Goal: Check status: Check status

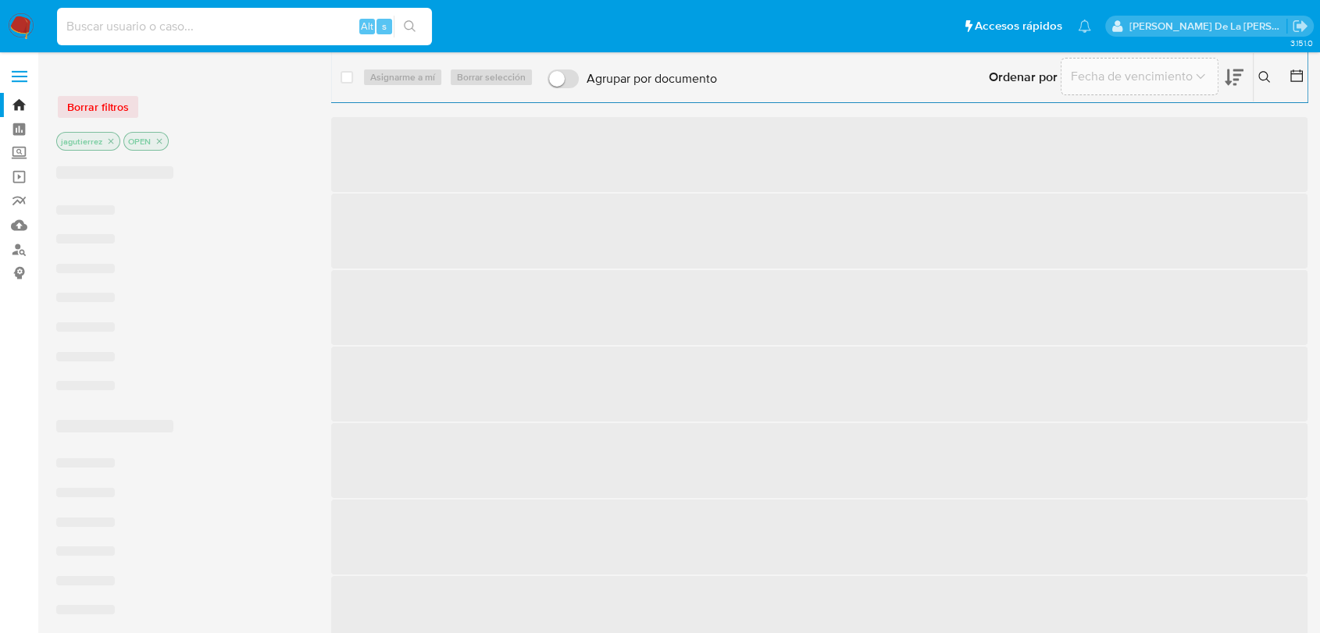
click at [151, 30] on input at bounding box center [244, 26] width 375 height 20
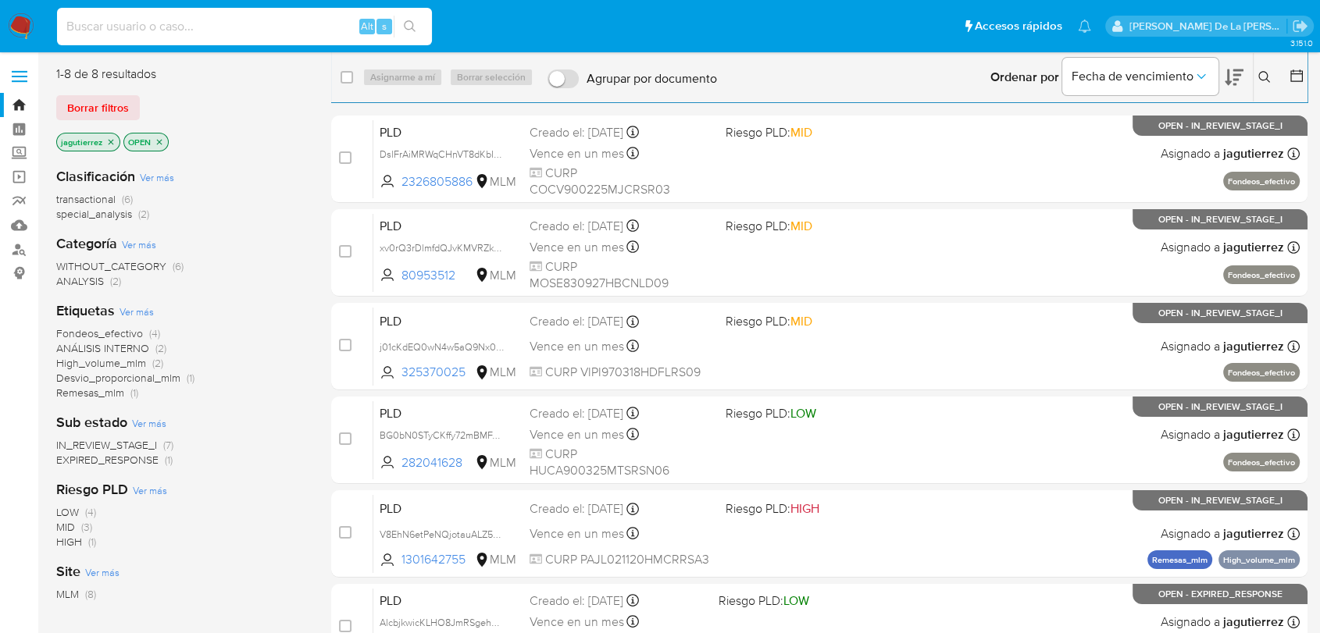
click at [151, 28] on input at bounding box center [244, 26] width 375 height 20
paste input "2010712760"
type input "2010712760"
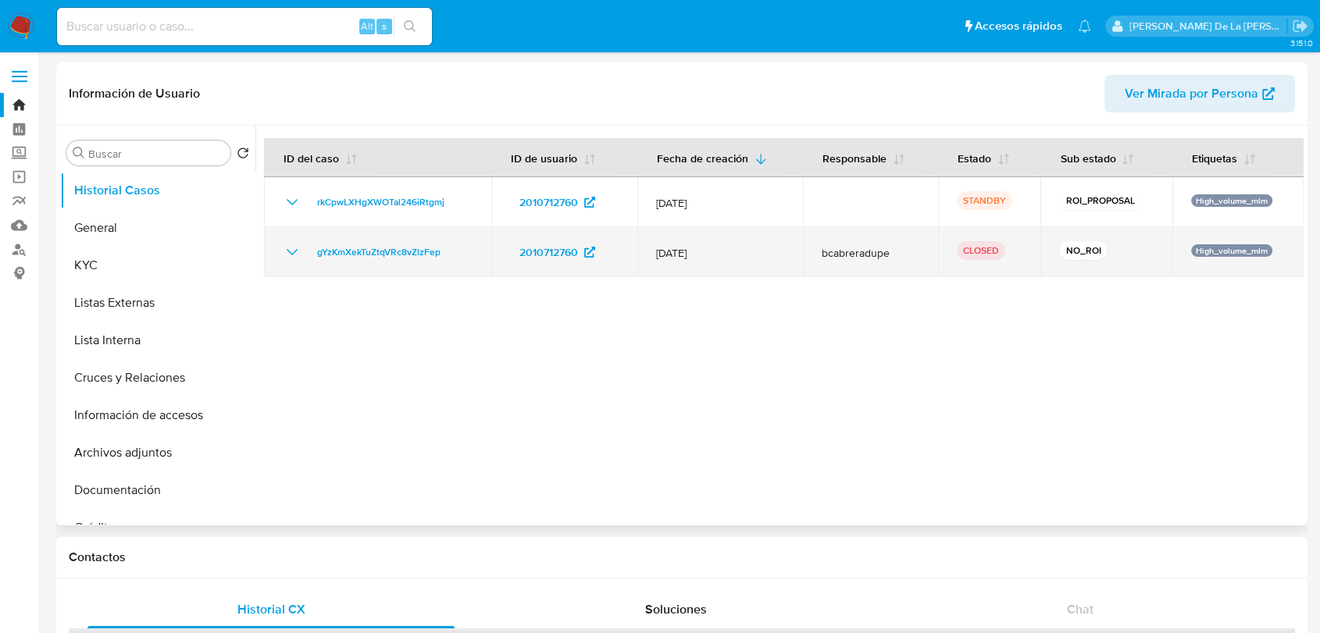
select select "10"
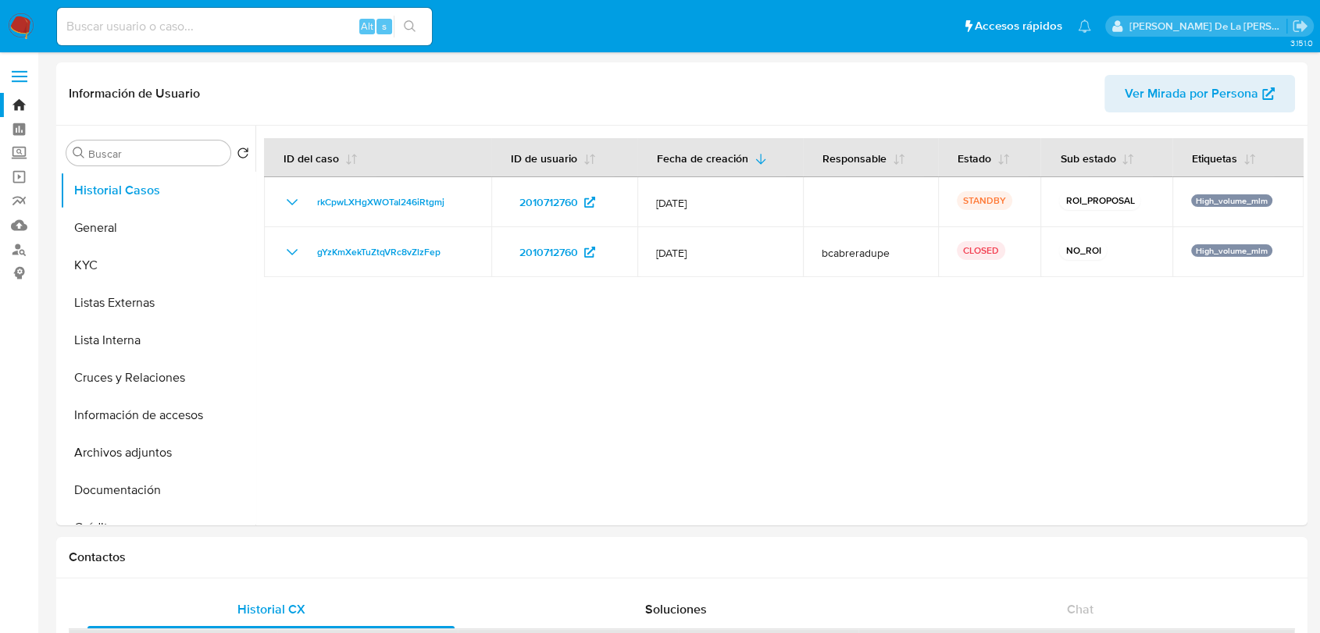
click at [186, 29] on input at bounding box center [244, 26] width 375 height 20
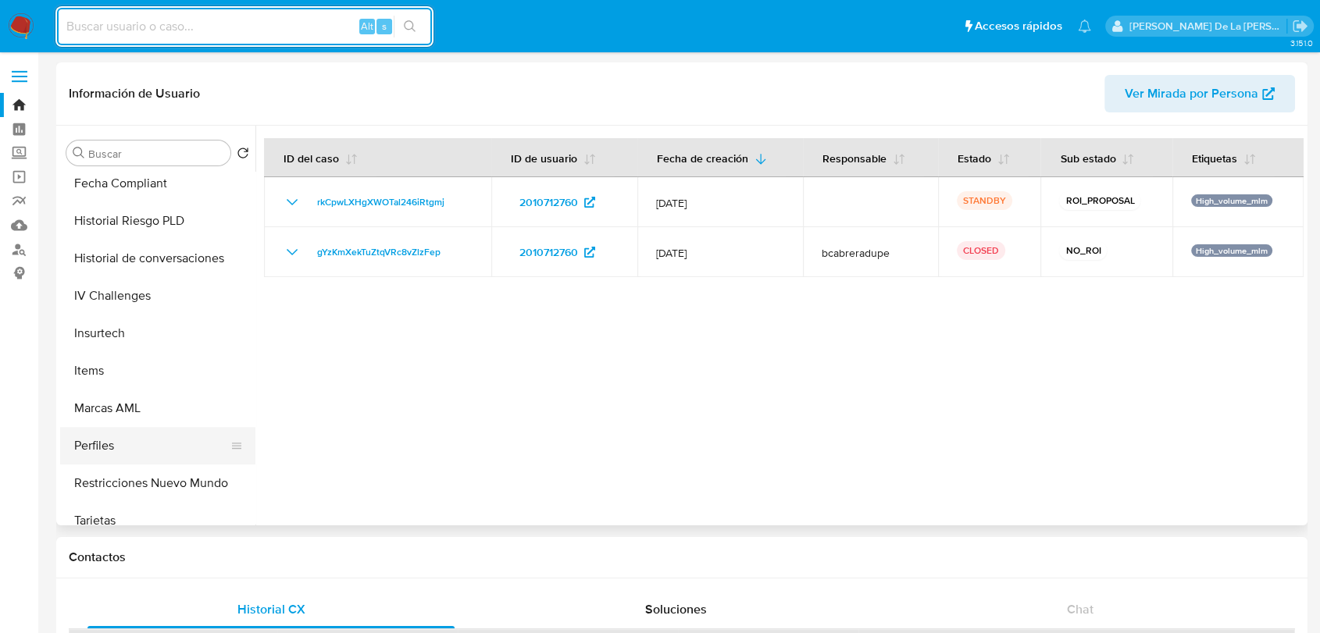
scroll to position [622, 0]
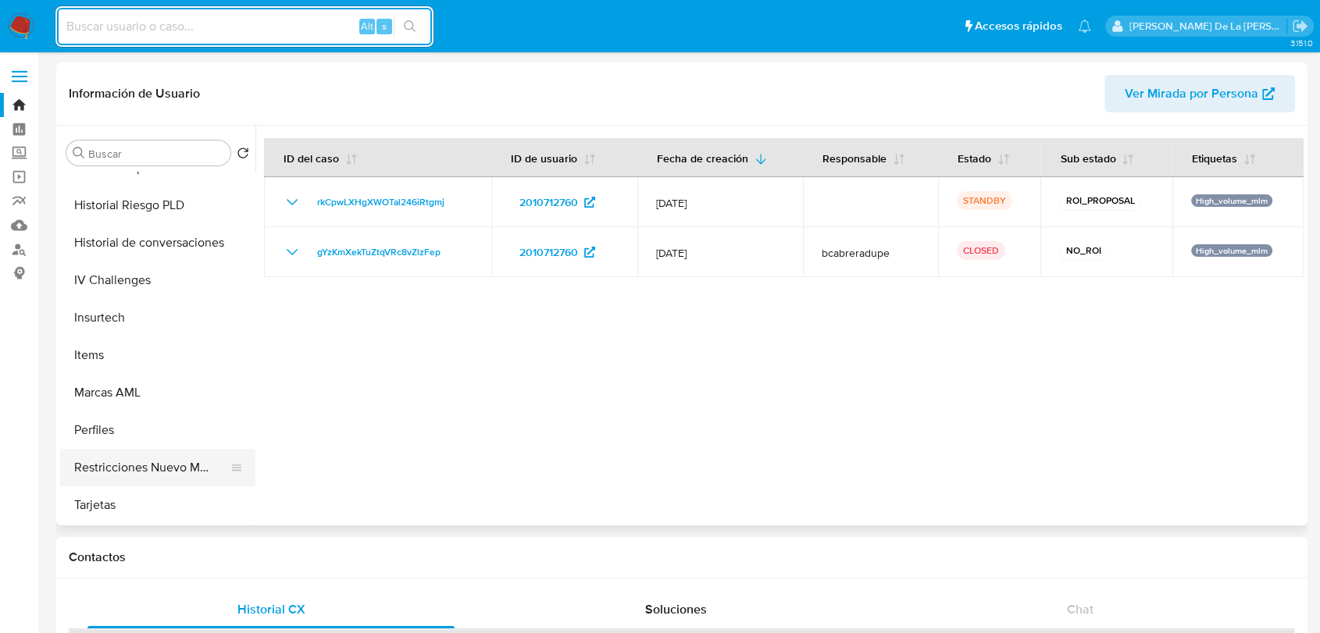
click at [164, 461] on button "Restricciones Nuevo Mundo" at bounding box center [151, 467] width 183 height 37
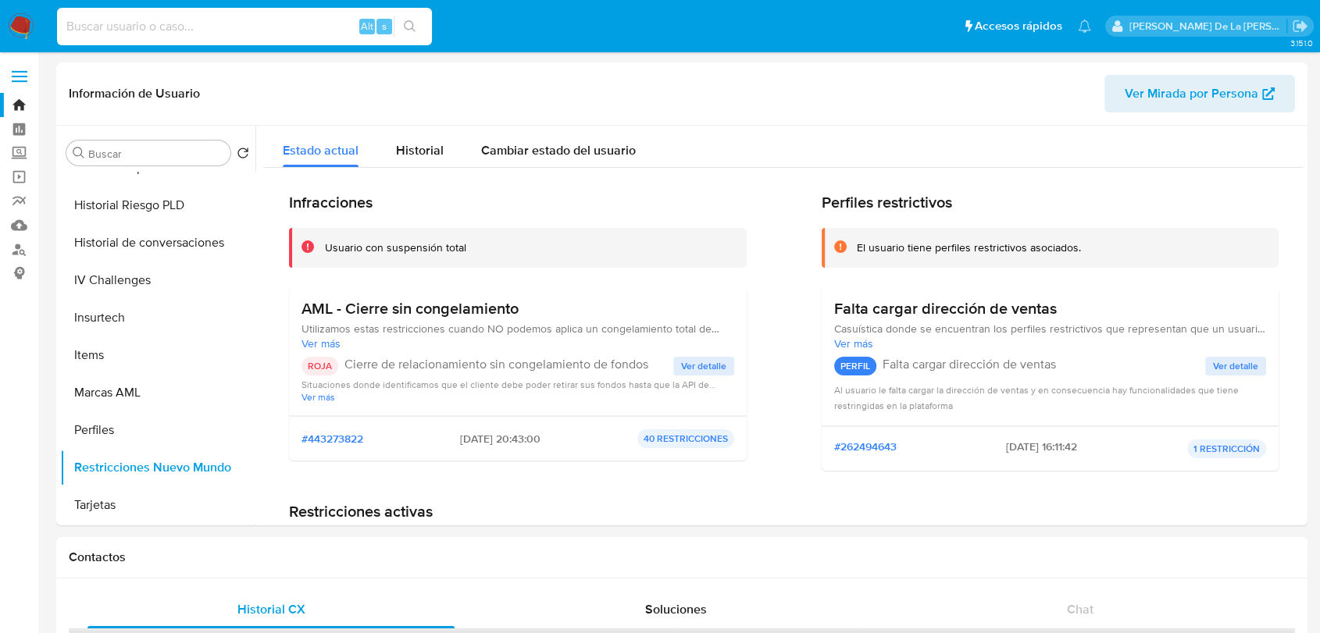
click at [136, 29] on input at bounding box center [244, 26] width 375 height 20
paste input "1953422177"
type input "1953422177"
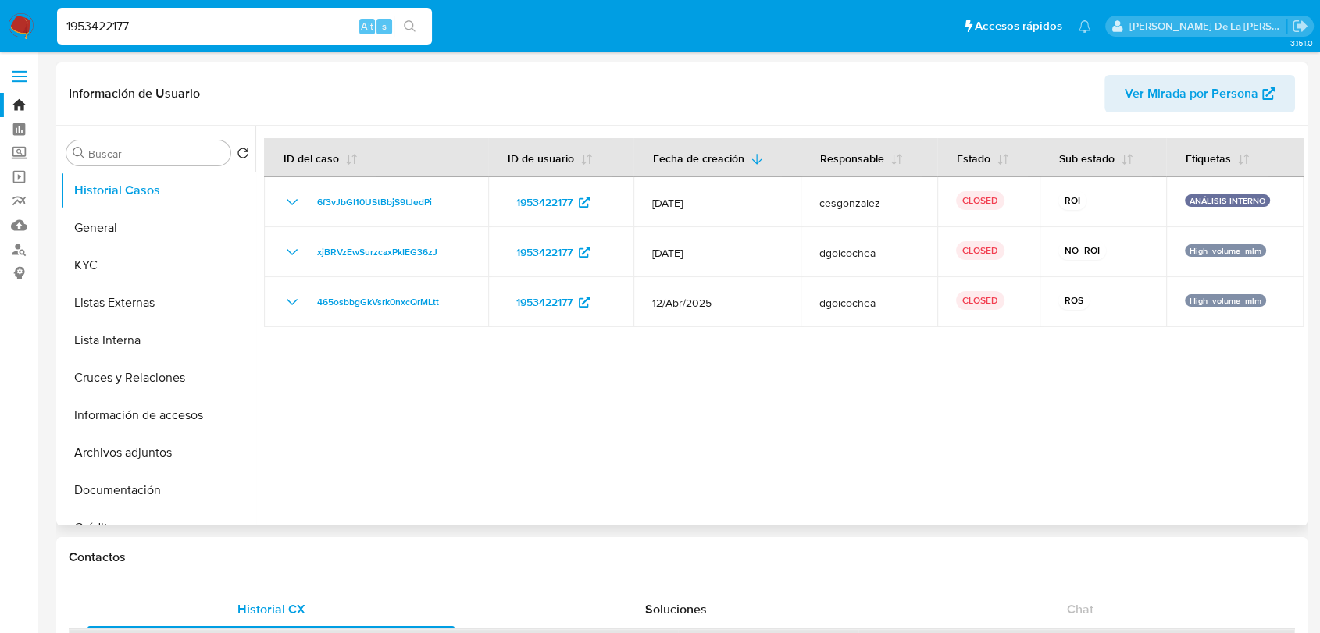
select select "10"
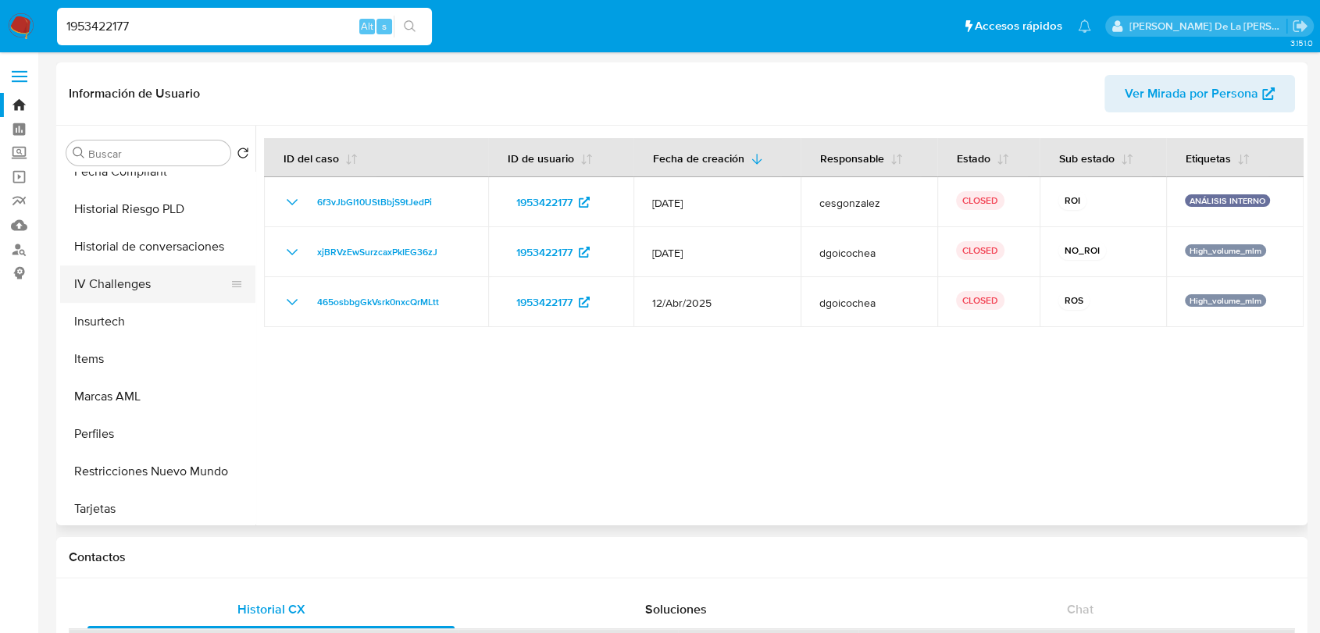
scroll to position [622, 0]
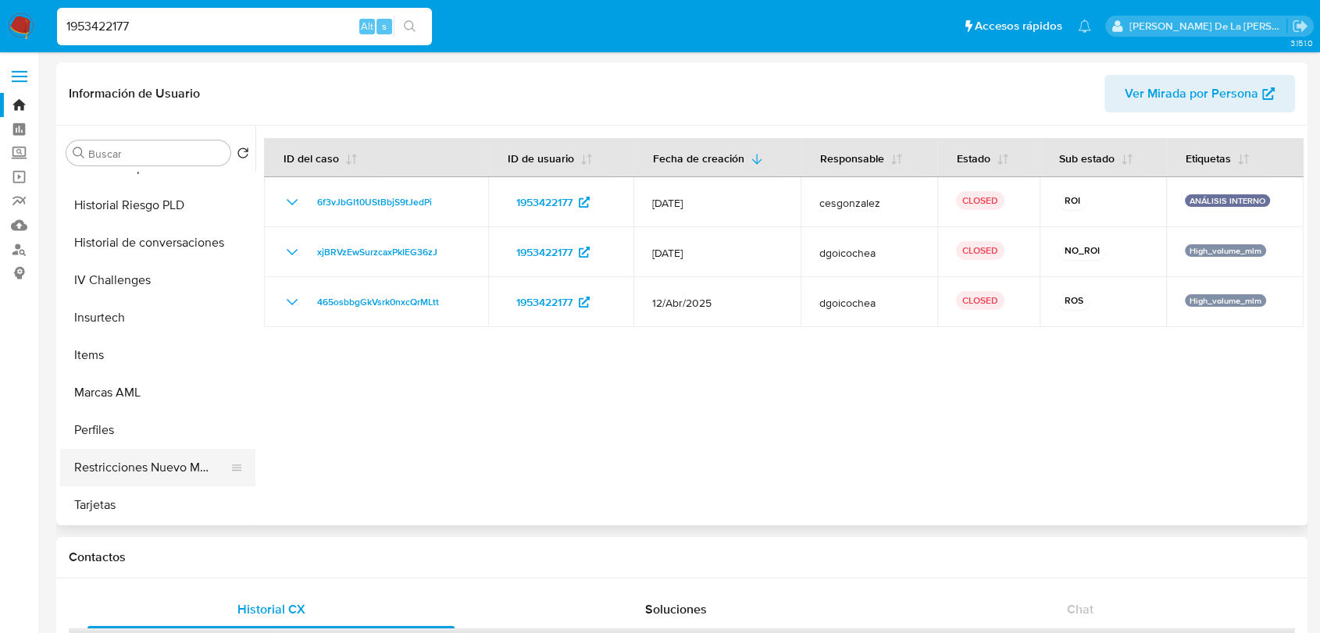
click at [144, 461] on button "Restricciones Nuevo Mundo" at bounding box center [151, 467] width 183 height 37
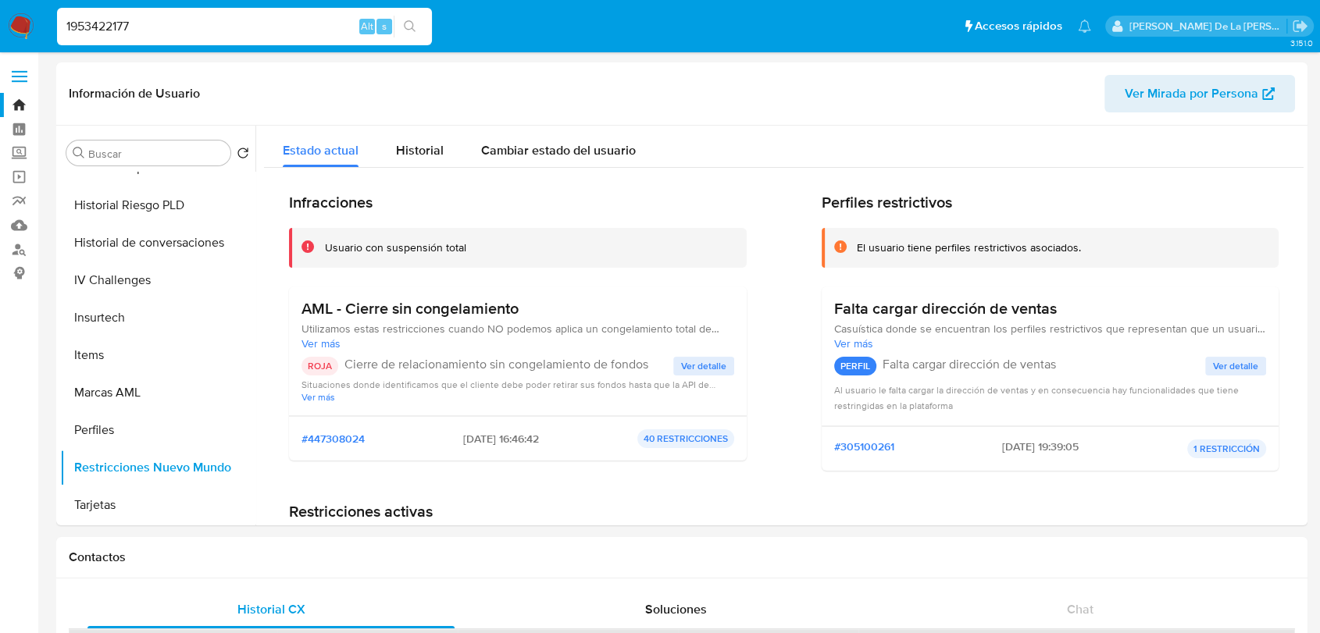
click at [169, 20] on input "1953422177" at bounding box center [244, 26] width 375 height 20
paste input "2239130144"
type input "2239130144"
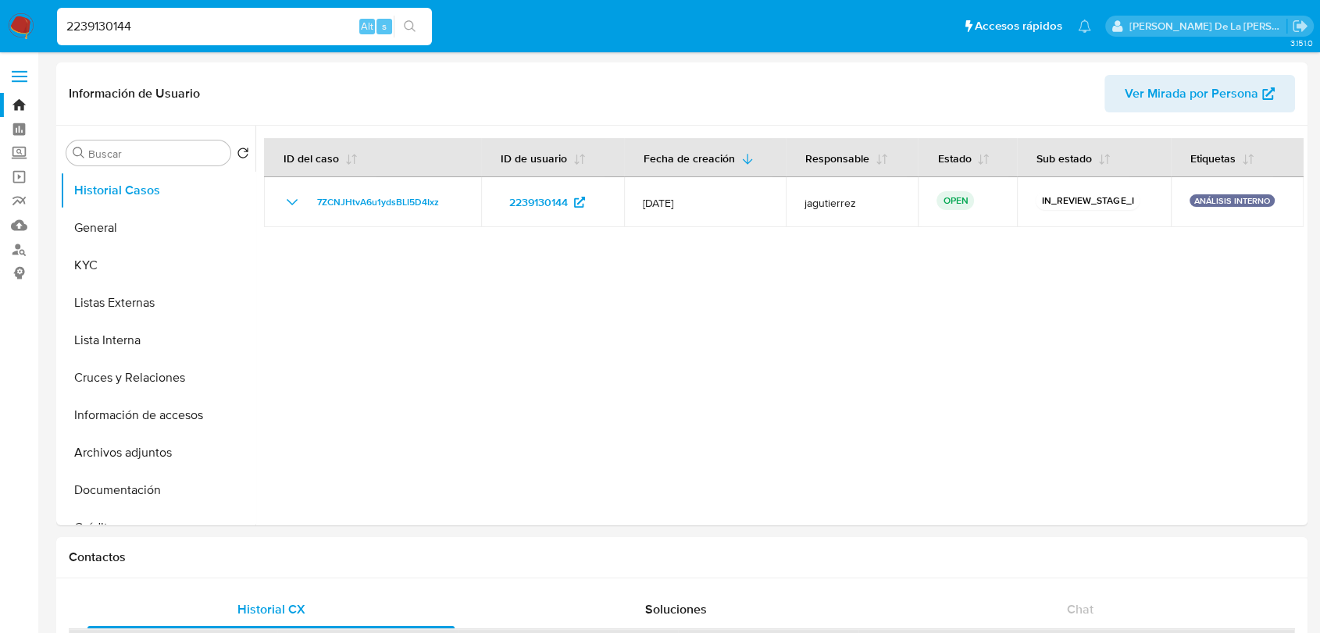
select select "10"
click at [721, 387] on div at bounding box center [779, 326] width 1048 height 400
click at [150, 483] on button "Documentación" at bounding box center [151, 490] width 183 height 37
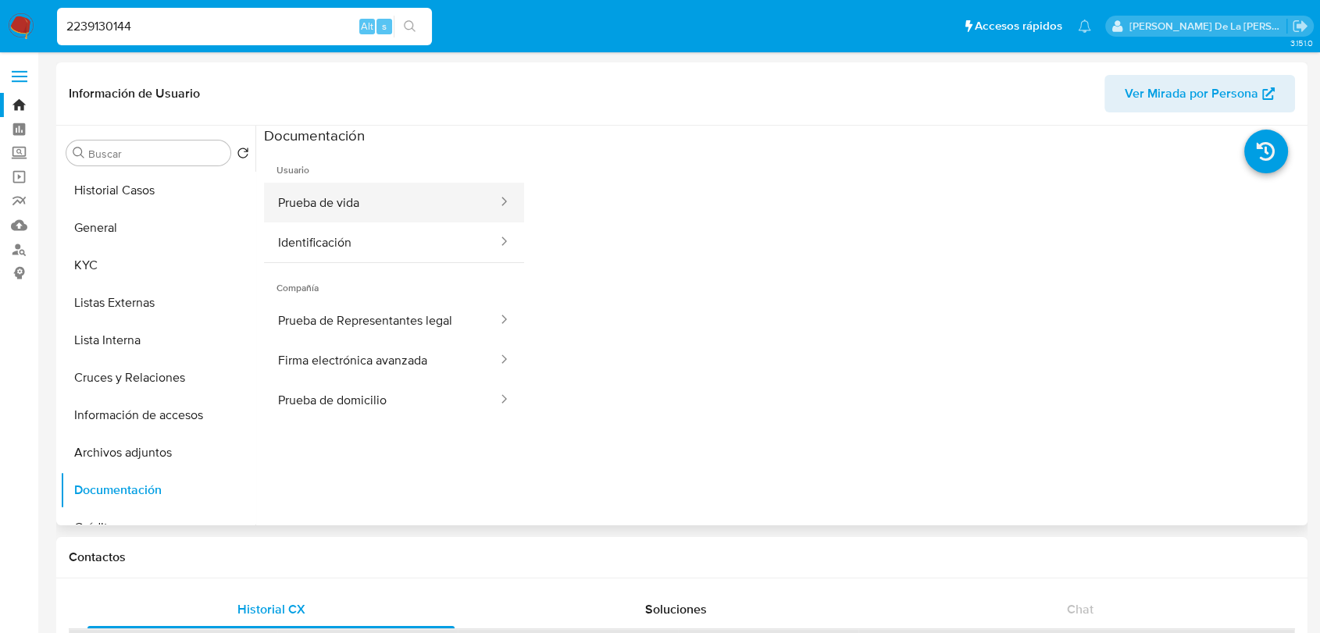
click at [371, 204] on button "Prueba de vida" at bounding box center [381, 203] width 235 height 40
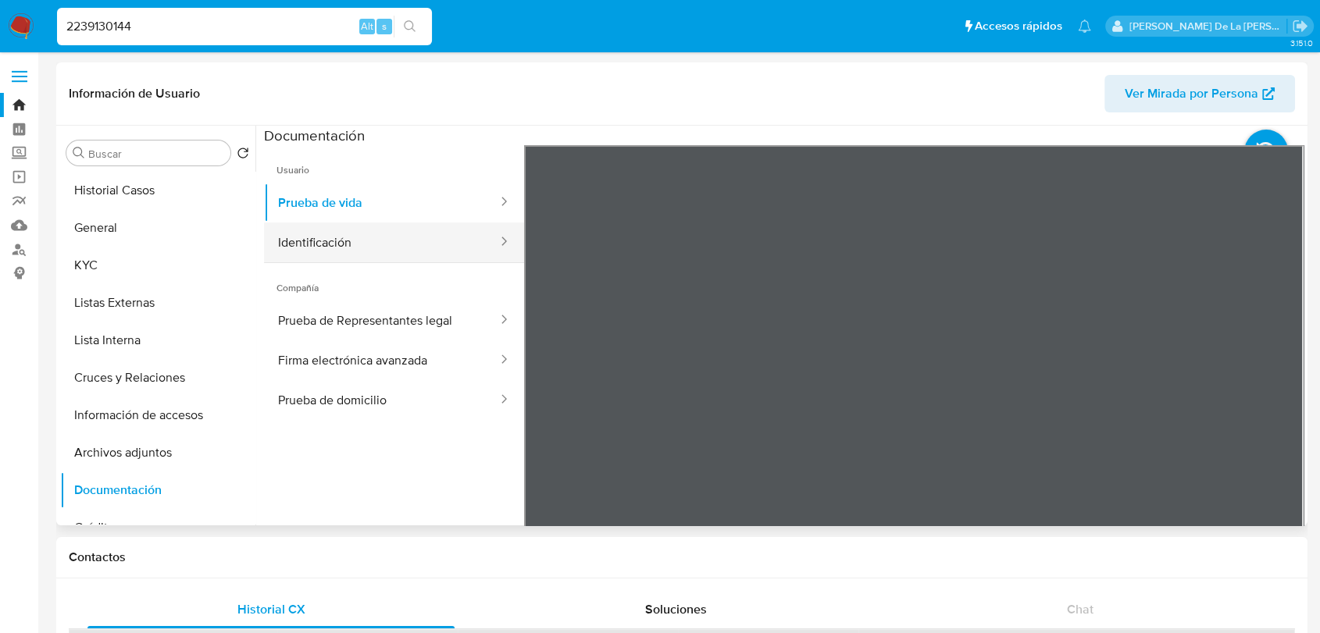
click at [447, 248] on button "Identificación" at bounding box center [381, 243] width 235 height 40
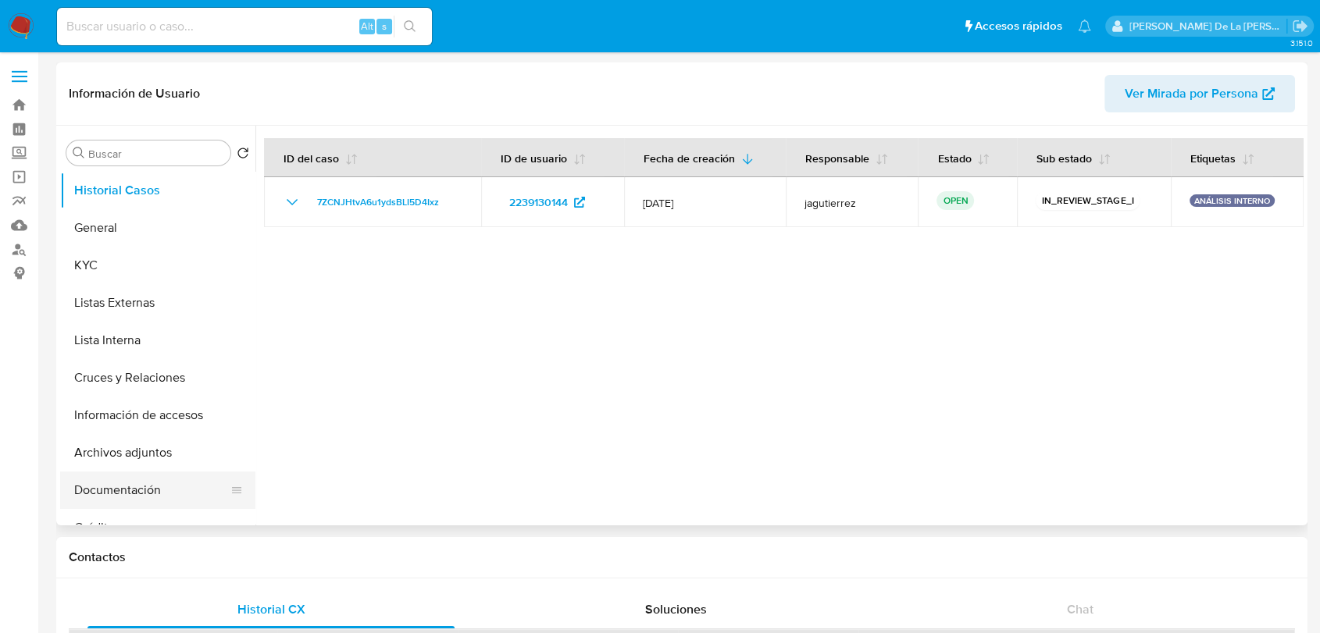
click at [156, 497] on button "Documentación" at bounding box center [151, 490] width 183 height 37
select select "10"
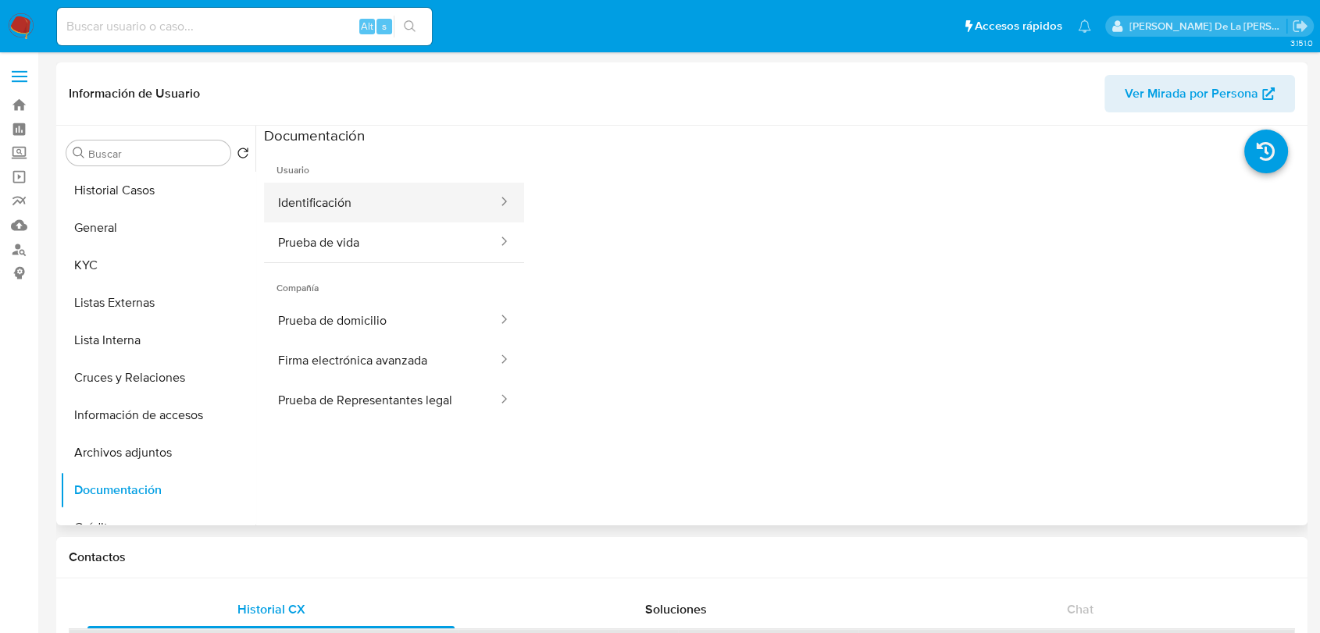
click at [394, 206] on button "Identificación" at bounding box center [381, 203] width 235 height 40
